Goal: Find specific page/section: Find specific page/section

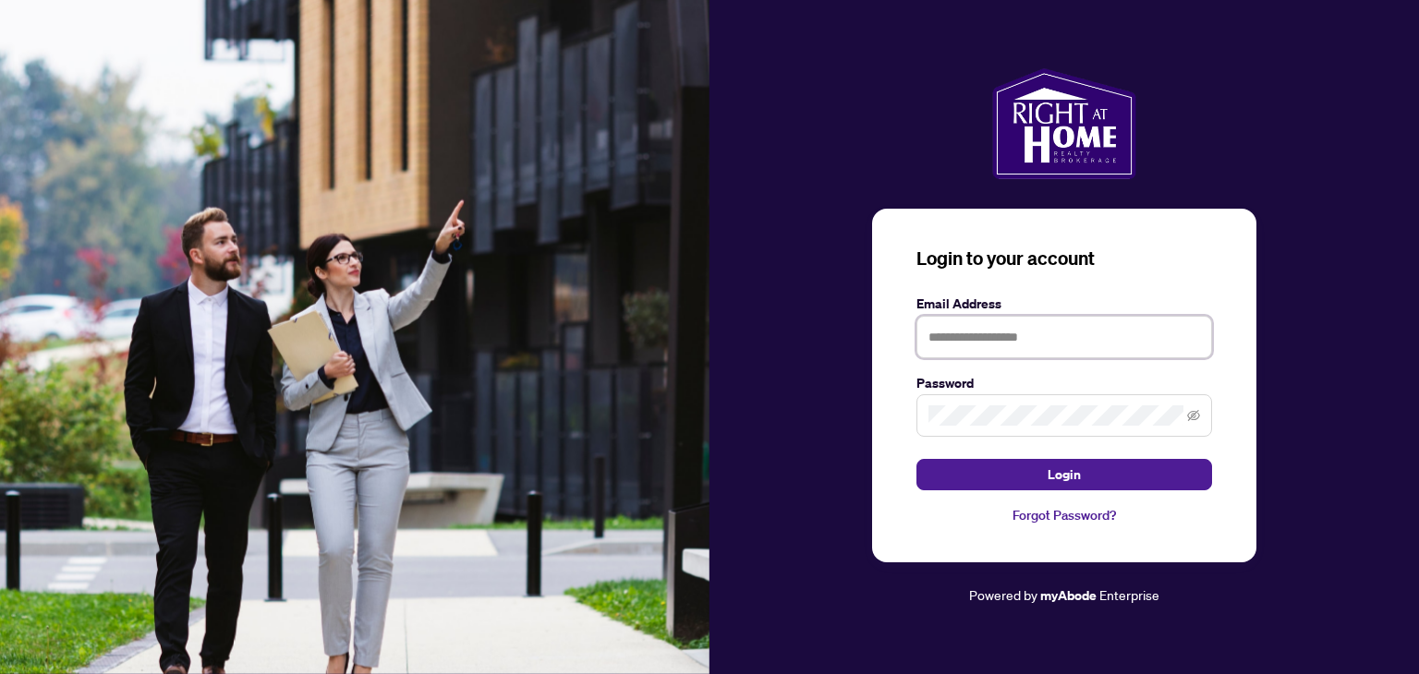
click at [953, 327] on input "text" at bounding box center [1064, 337] width 296 height 42
type input "**********"
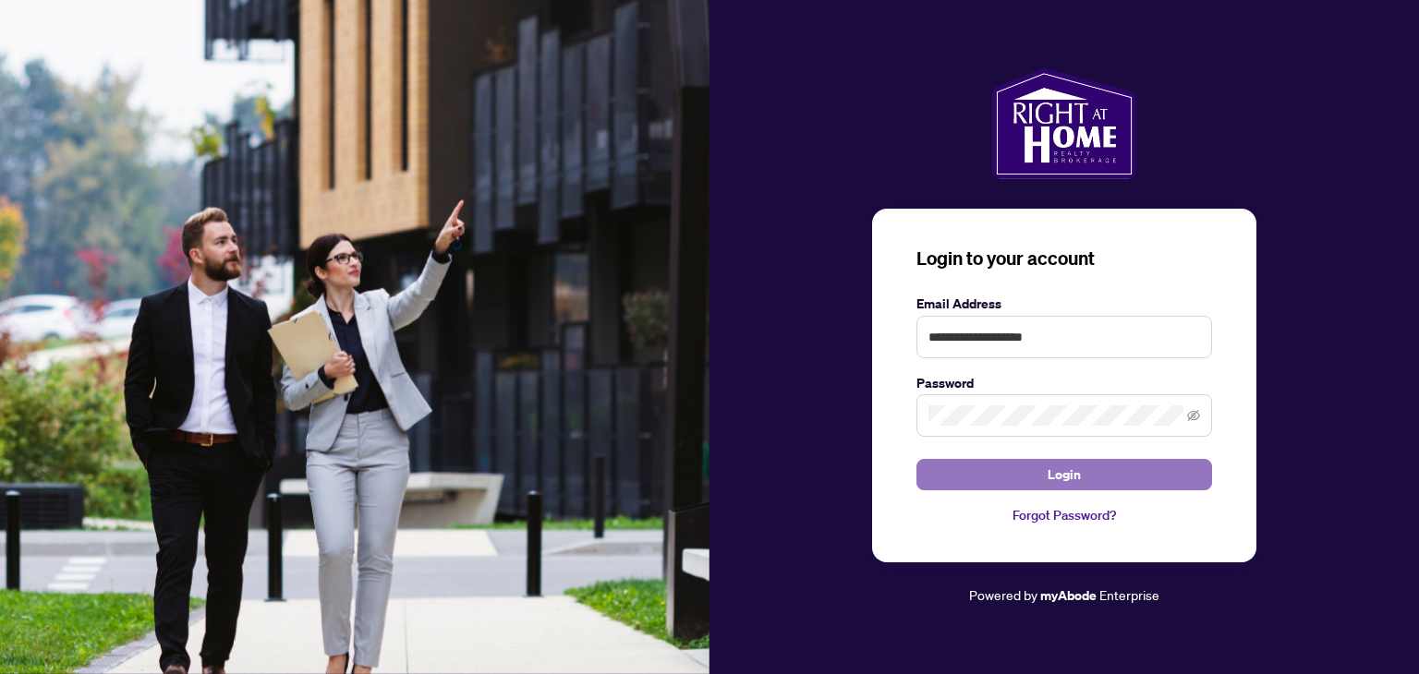
click at [1087, 472] on button "Login" at bounding box center [1064, 474] width 296 height 31
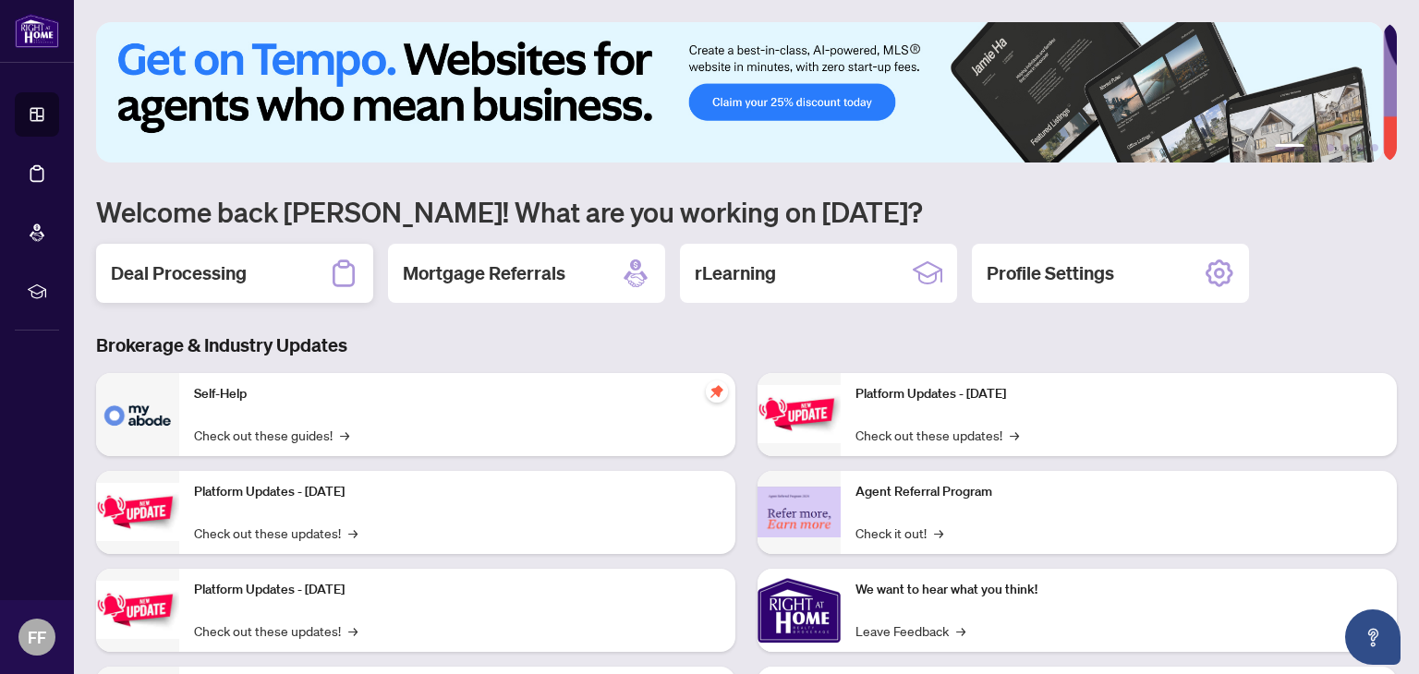
click at [351, 277] on icon at bounding box center [344, 274] width 30 height 30
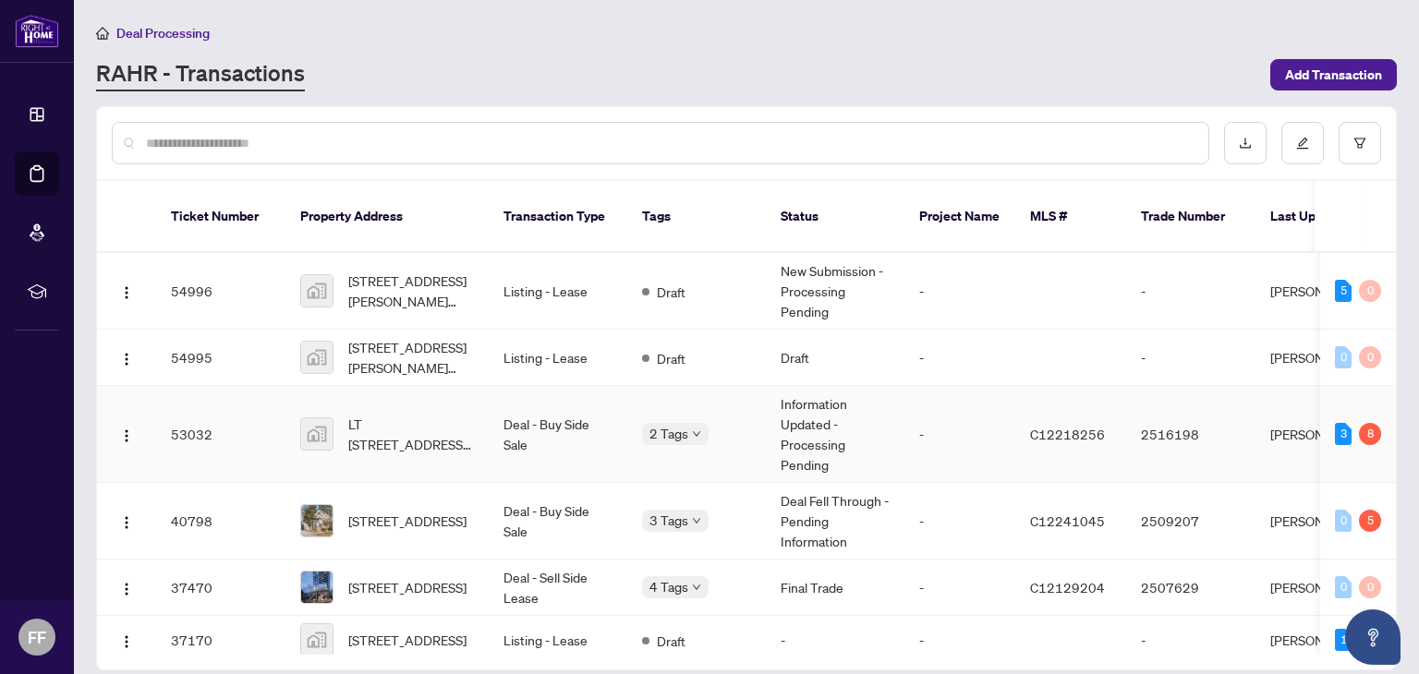
click at [1060, 426] on span "C12218256" at bounding box center [1067, 434] width 75 height 17
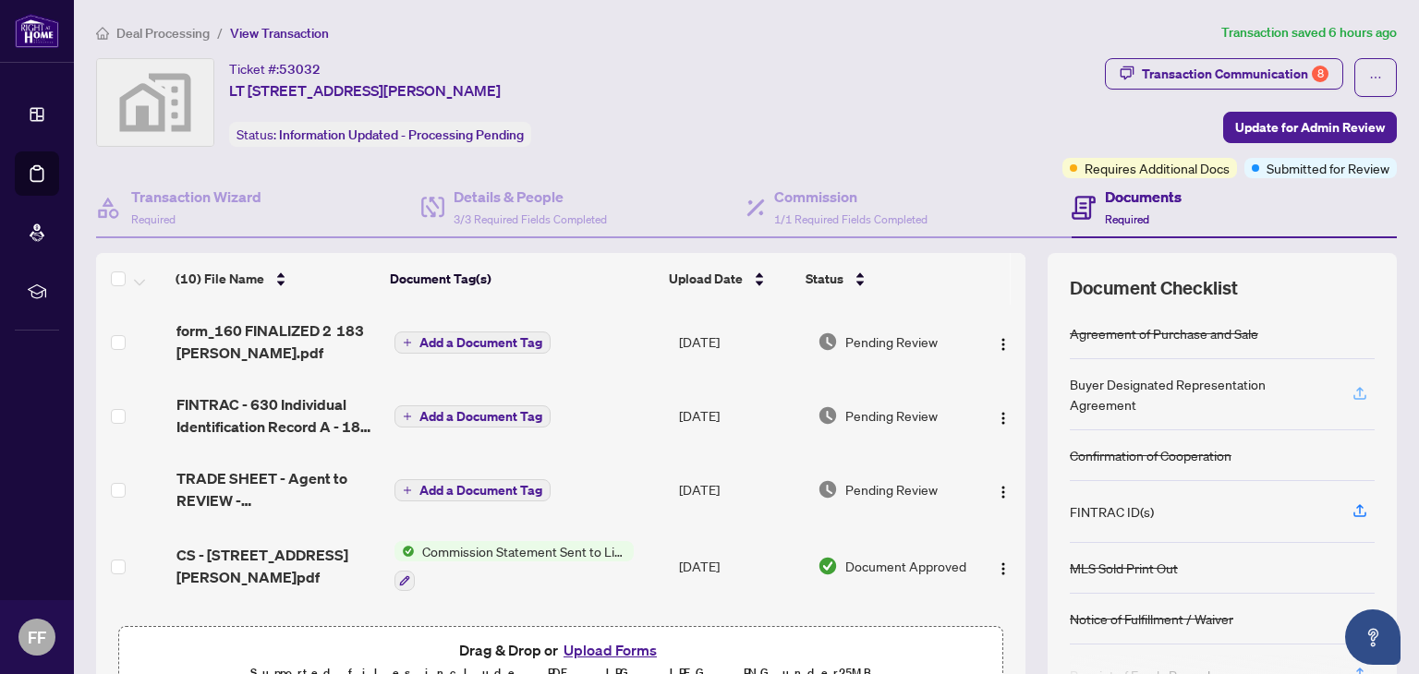
click at [1356, 387] on icon "button" at bounding box center [1359, 391] width 7 height 9
